Goal: Task Accomplishment & Management: Use online tool/utility

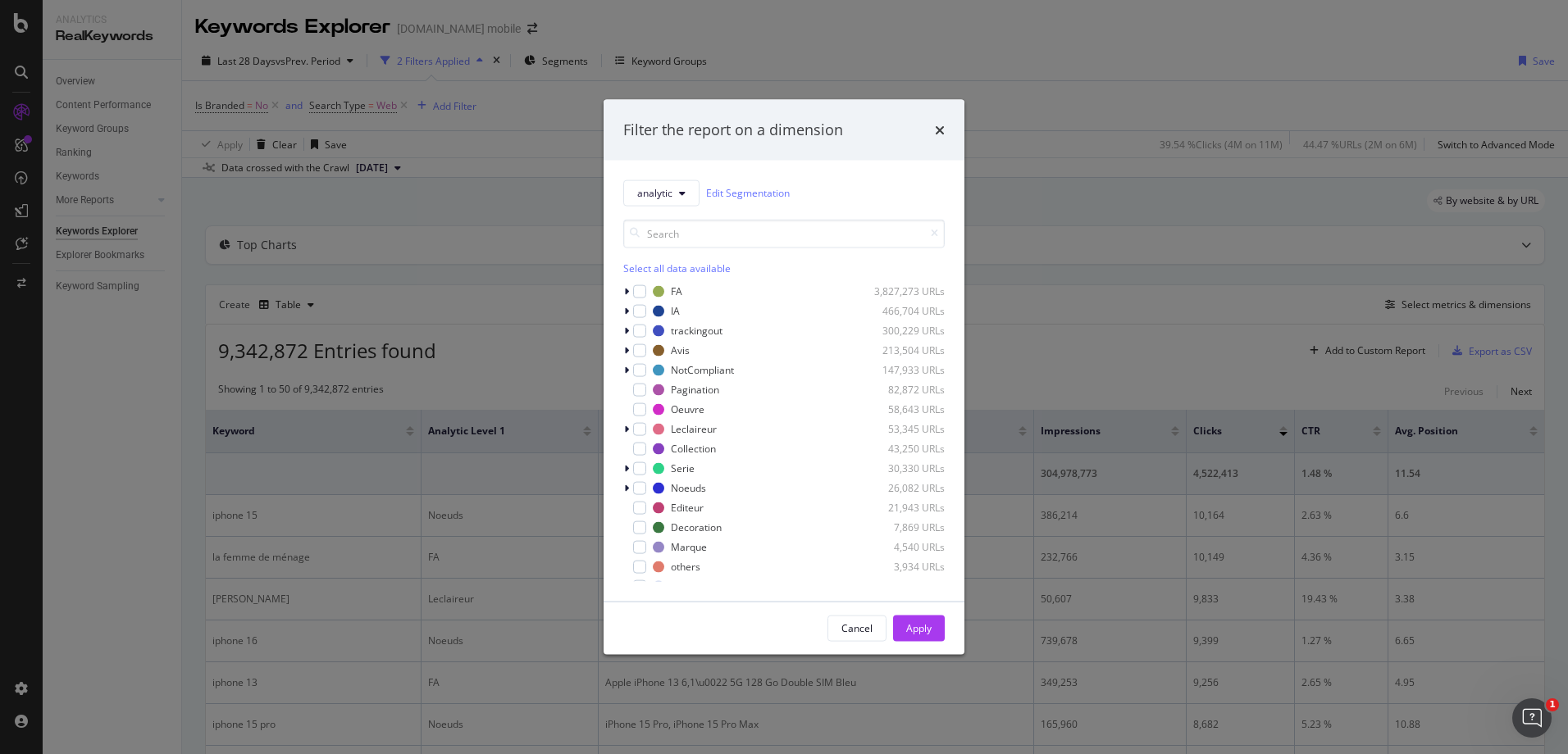
scroll to position [782, 0]
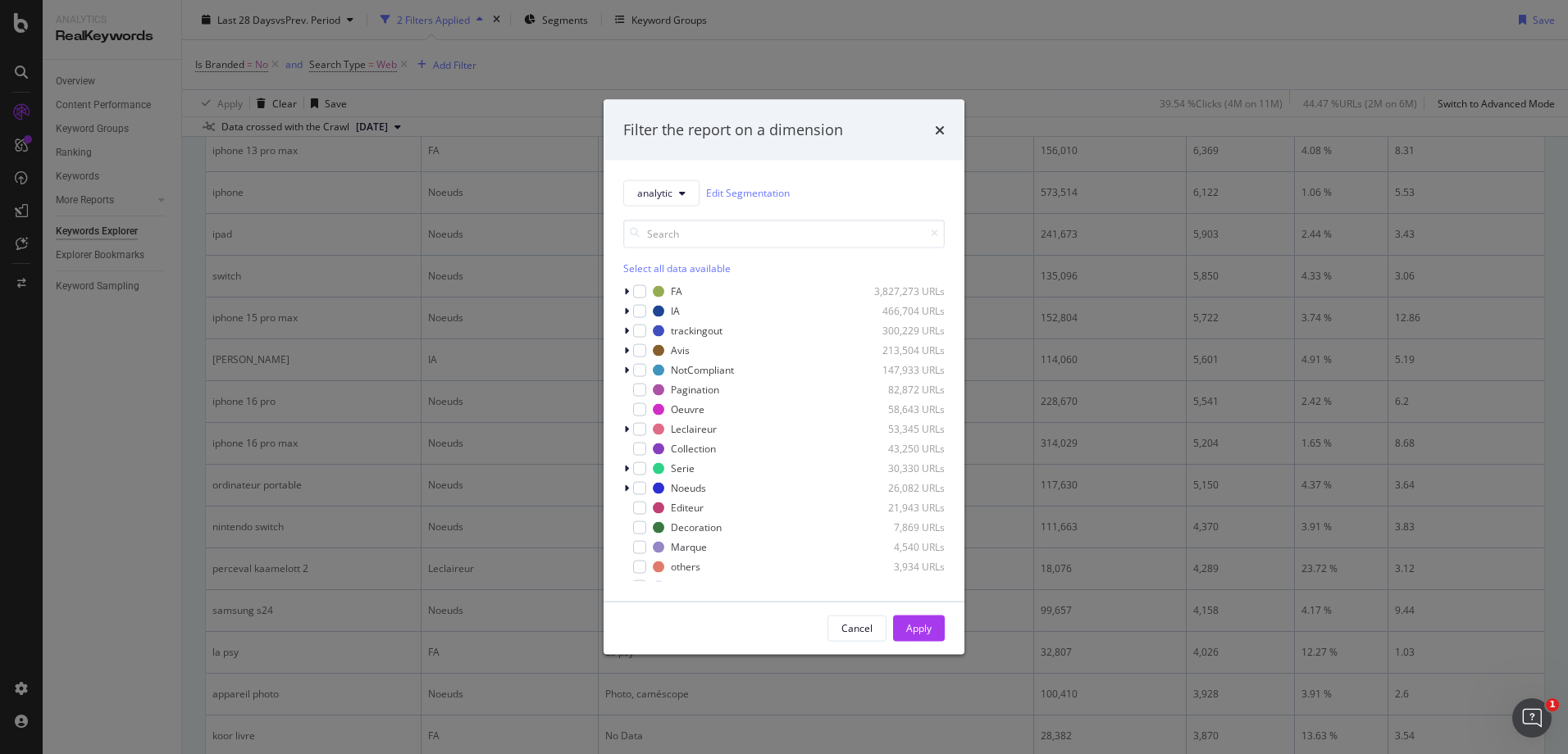
click at [161, 364] on div "Filter the report on a dimension analytic Edit Segmentation Select all data ava…" at bounding box center [784, 377] width 1568 height 754
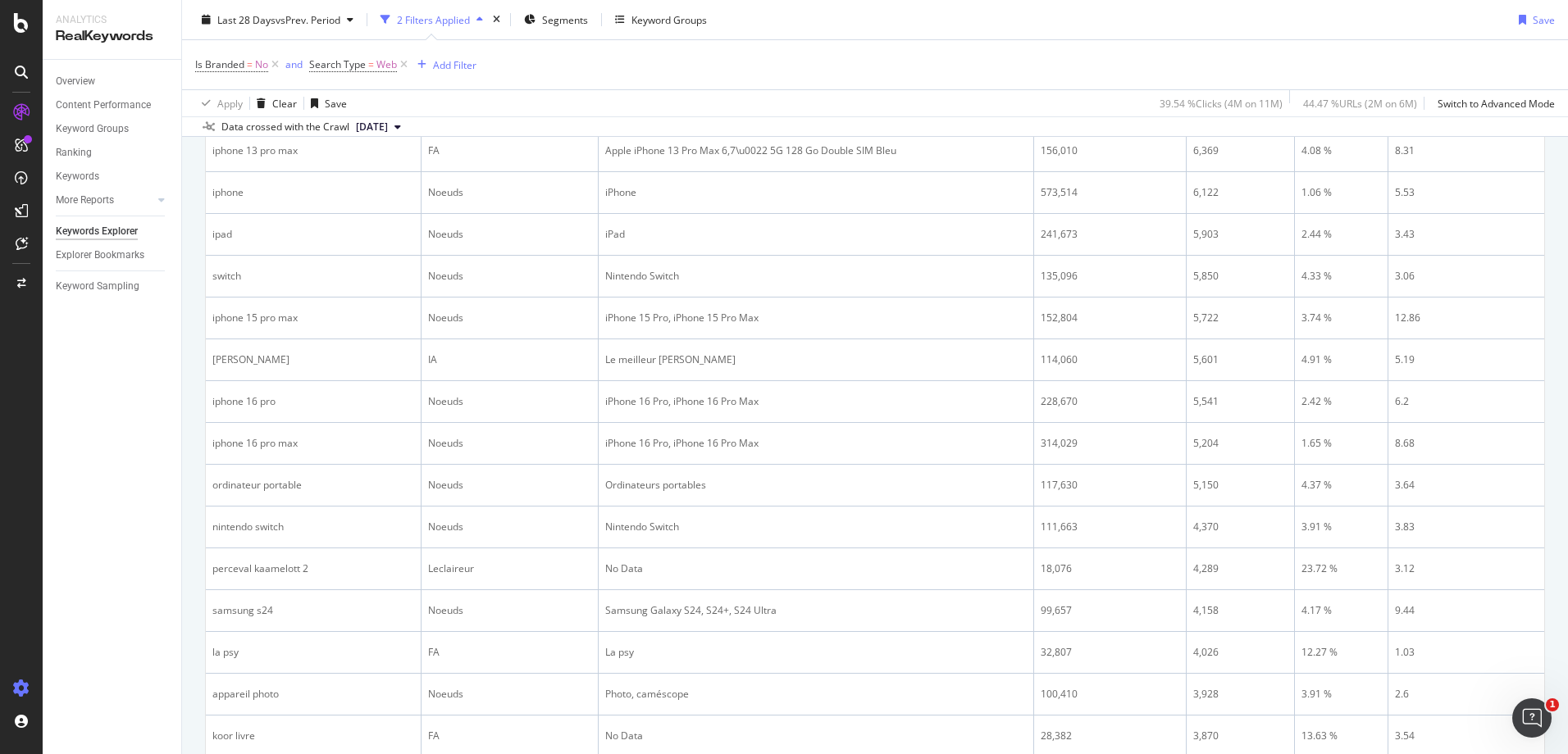
click at [13, 690] on icon at bounding box center [22, 689] width 17 height 17
click at [28, 691] on icon at bounding box center [22, 689] width 17 height 17
click at [79, 682] on div "Segment Editor" at bounding box center [129, 682] width 156 height 13
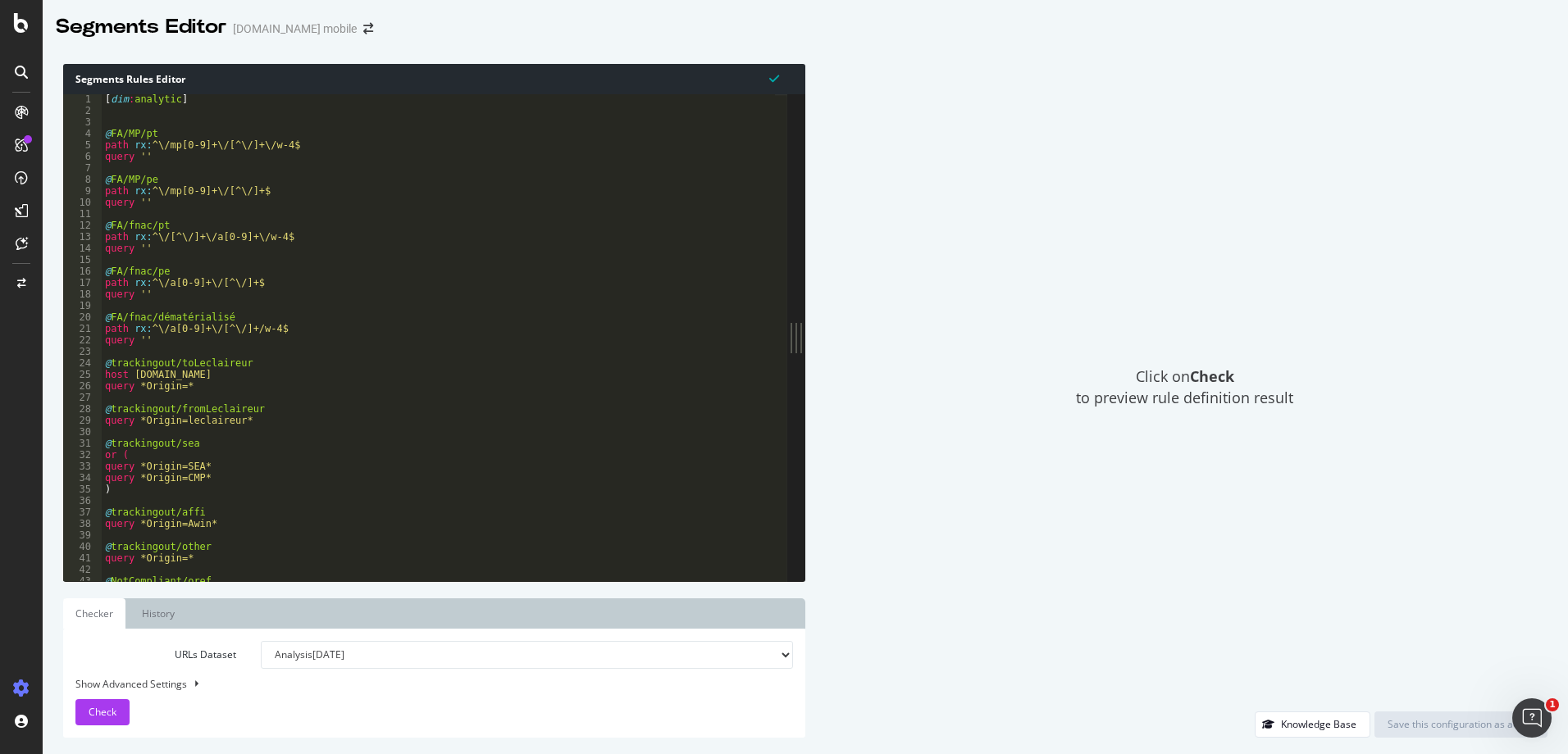
drag, startPoint x: 502, startPoint y: 338, endPoint x: 882, endPoint y: 281, distance: 384.3
click at [882, 281] on div "Segments Rules Editor 1 2 3 4 5 6 7 8 9 10 11 12 13 14 15 16 17 18 19 20 21 22 …" at bounding box center [805, 400] width 1525 height 706
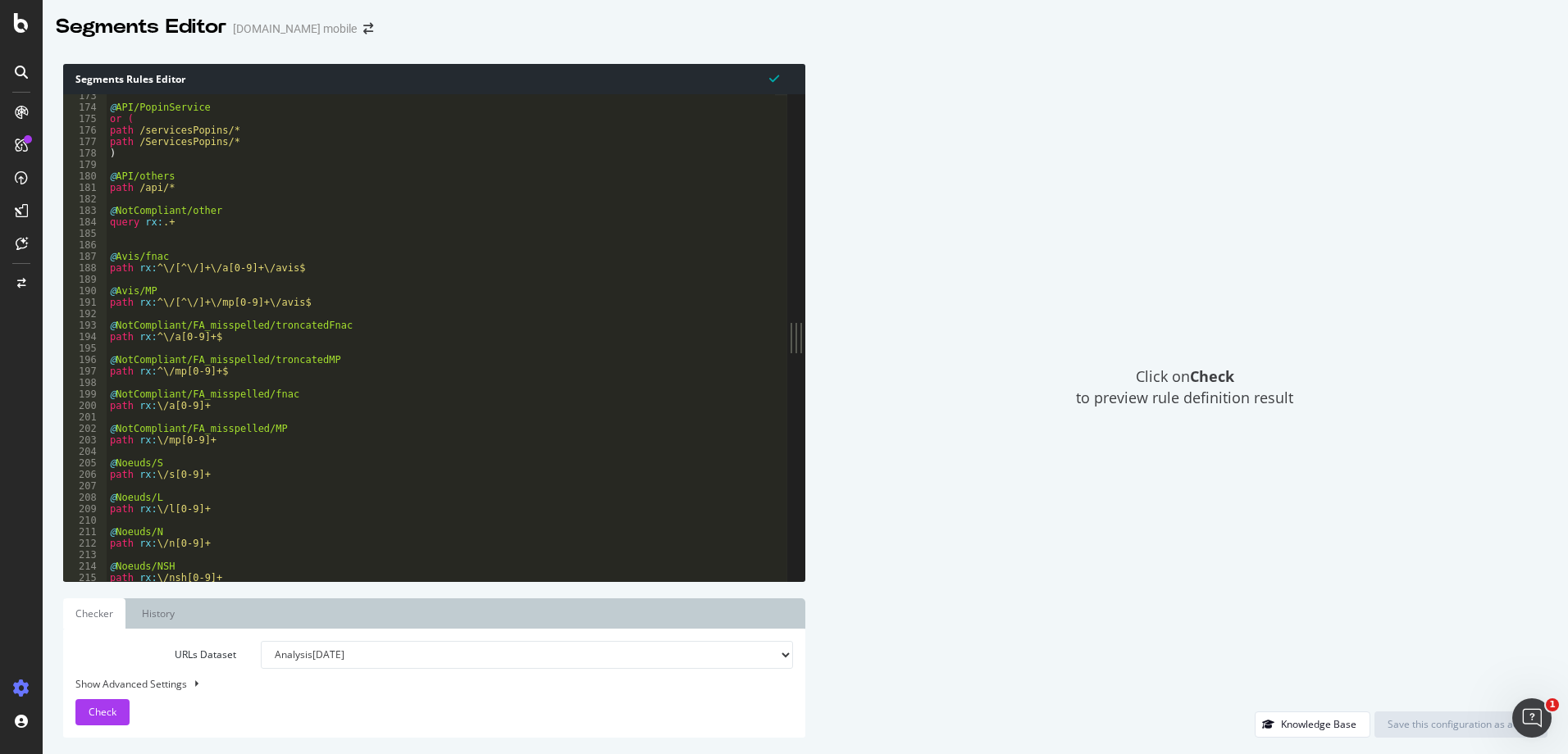
scroll to position [450, 0]
